Goal: Information Seeking & Learning: Learn about a topic

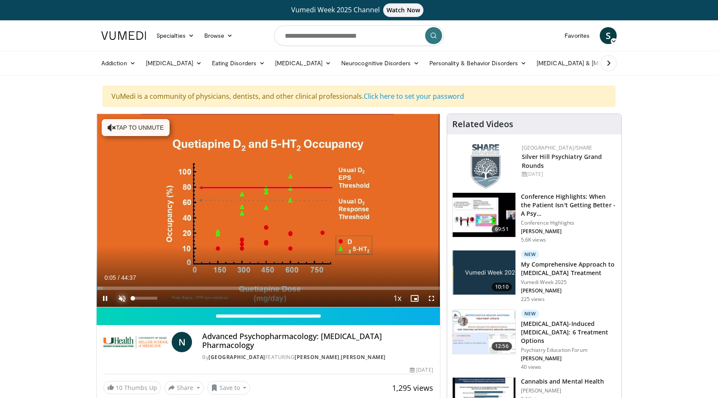
click at [123, 297] on span "Video Player" at bounding box center [122, 298] width 17 height 17
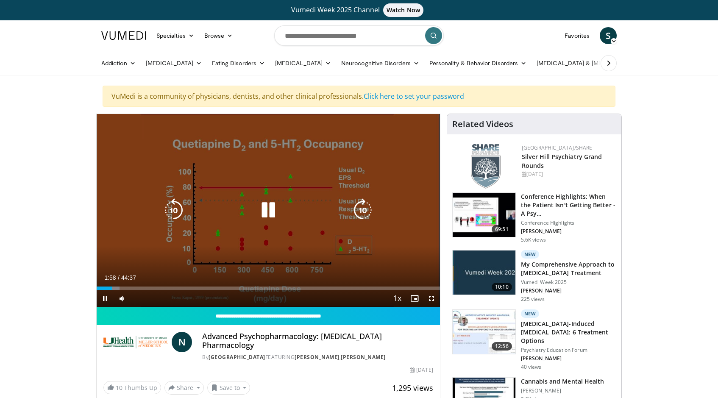
click at [270, 206] on icon "Video Player" at bounding box center [268, 210] width 24 height 24
click at [259, 203] on icon "Video Player" at bounding box center [268, 210] width 24 height 24
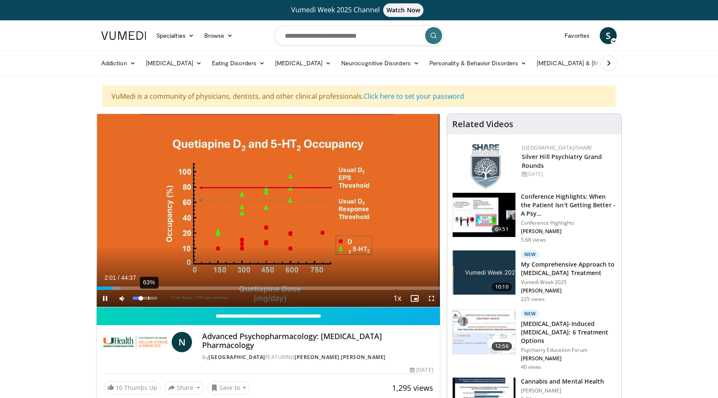
click at [148, 300] on div "63%" at bounding box center [145, 298] width 24 height 3
click at [152, 298] on div "75%" at bounding box center [145, 298] width 24 height 3
drag, startPoint x: 150, startPoint y: 300, endPoint x: 160, endPoint y: 297, distance: 9.7
click at [160, 297] on video-js "**********" at bounding box center [268, 210] width 343 height 193
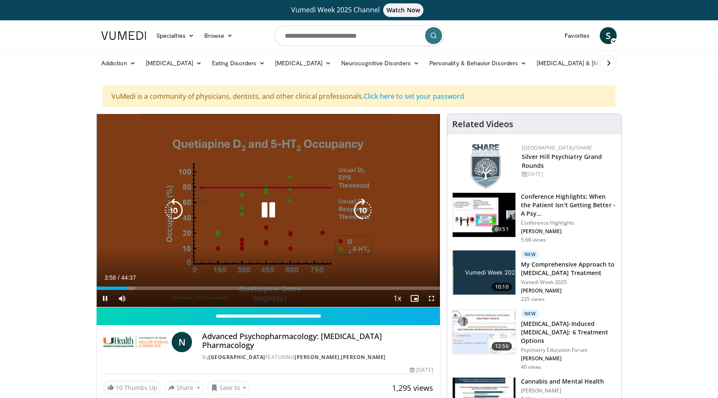
click at [272, 210] on icon "Video Player" at bounding box center [268, 210] width 24 height 24
click at [268, 203] on icon "Video Player" at bounding box center [268, 210] width 24 height 24
click at [165, 287] on video-js "**********" at bounding box center [268, 210] width 343 height 193
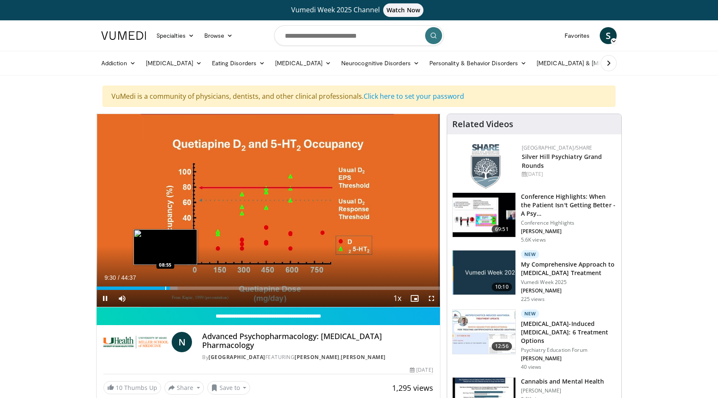
click at [165, 288] on div "Progress Bar" at bounding box center [165, 287] width 1 height 3
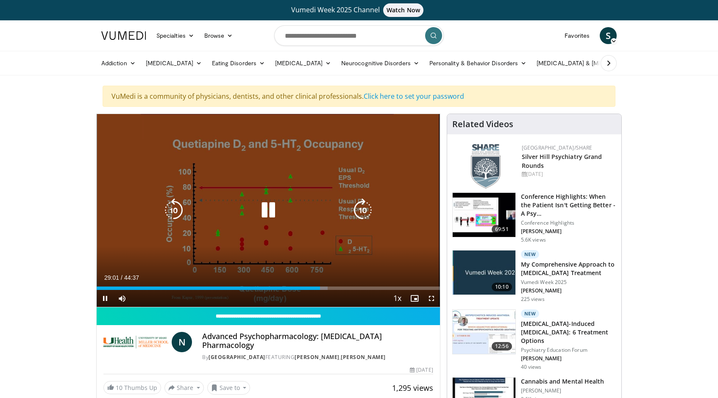
click at [268, 211] on icon "Video Player" at bounding box center [268, 210] width 24 height 24
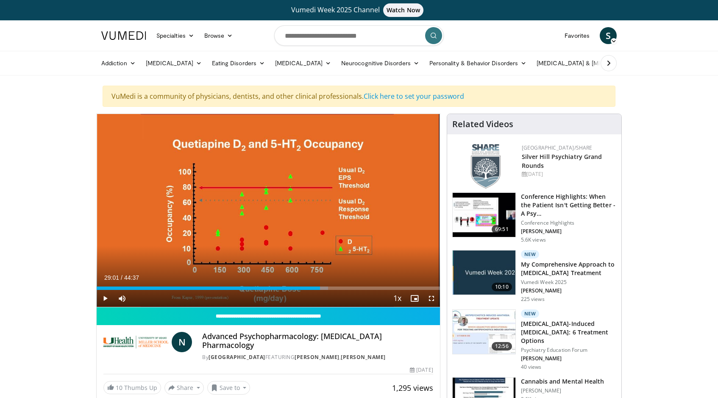
drag, startPoint x: 68, startPoint y: 28, endPoint x: 79, endPoint y: 0, distance: 30.1
click at [69, 25] on header "Specialties Adult & Family Medicine Allergy, [MEDICAL_DATA], Immunology Anesthe…" at bounding box center [359, 47] width 718 height 55
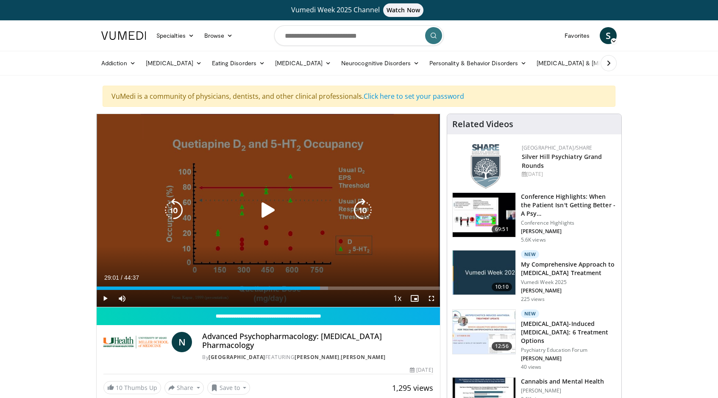
click at [261, 208] on icon "Video Player" at bounding box center [268, 210] width 24 height 24
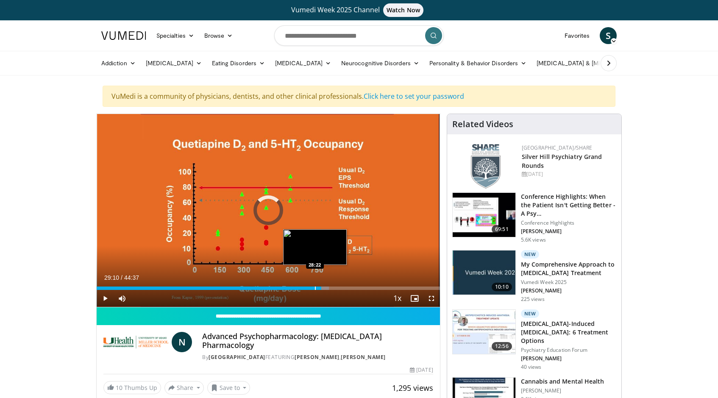
click at [315, 286] on div "Loaded : 67.68% 29:10 28:22" at bounding box center [268, 286] width 343 height 8
click at [310, 289] on div "Loaded : 0.00% 28:23 27:48" at bounding box center [268, 287] width 343 height 3
click at [300, 288] on div "Loaded : 64.48% 27:46 26:32" at bounding box center [268, 287] width 343 height 3
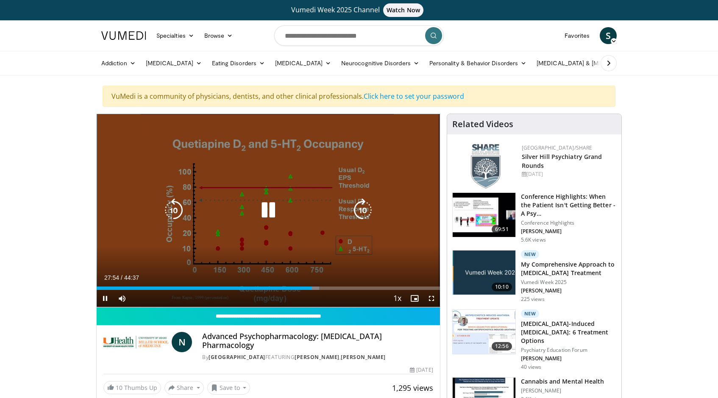
click at [262, 206] on icon "Video Player" at bounding box center [268, 210] width 24 height 24
click at [267, 217] on icon "Video Player" at bounding box center [268, 210] width 24 height 24
click at [269, 211] on icon "Video Player" at bounding box center [268, 210] width 24 height 24
